Goal: Go to known website: Access a specific website the user already knows

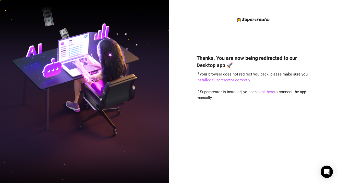
click at [203, 36] on div "Thanks. You are now being redirected to our Desktop app 🚀 If your browser does …" at bounding box center [254, 95] width 114 height 158
